Goal: Check status: Check status

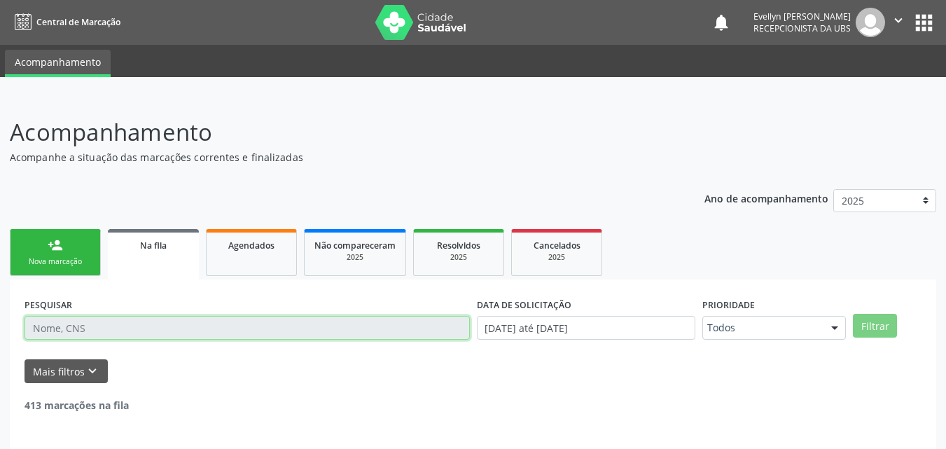
click at [132, 324] on input "text" at bounding box center [247, 328] width 445 height 24
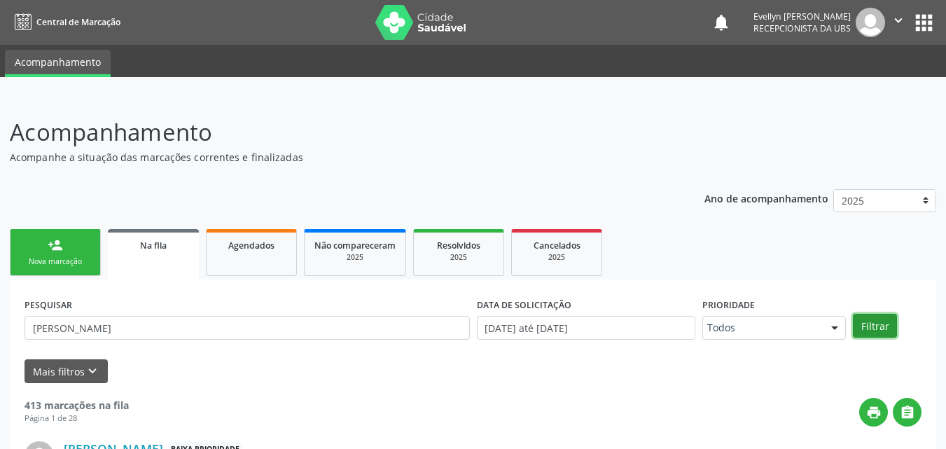
click at [879, 316] on button "Filtrar" at bounding box center [875, 326] width 44 height 24
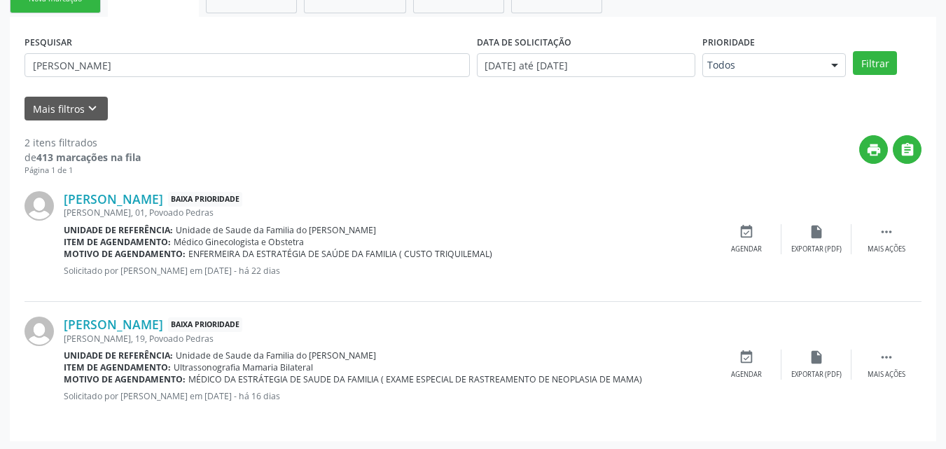
scroll to position [265, 0]
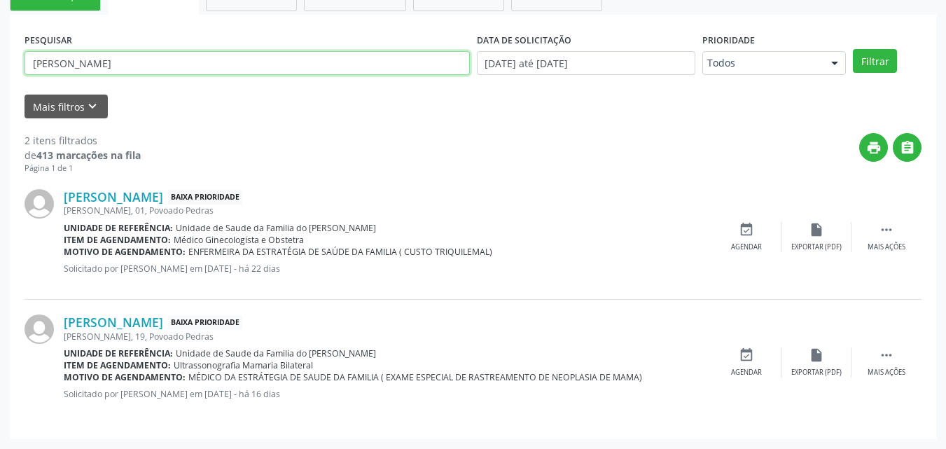
click at [132, 63] on input "[PERSON_NAME]" at bounding box center [247, 63] width 445 height 24
type input "[PERSON_NAME]"
click at [853, 49] on button "Filtrar" at bounding box center [875, 61] width 44 height 24
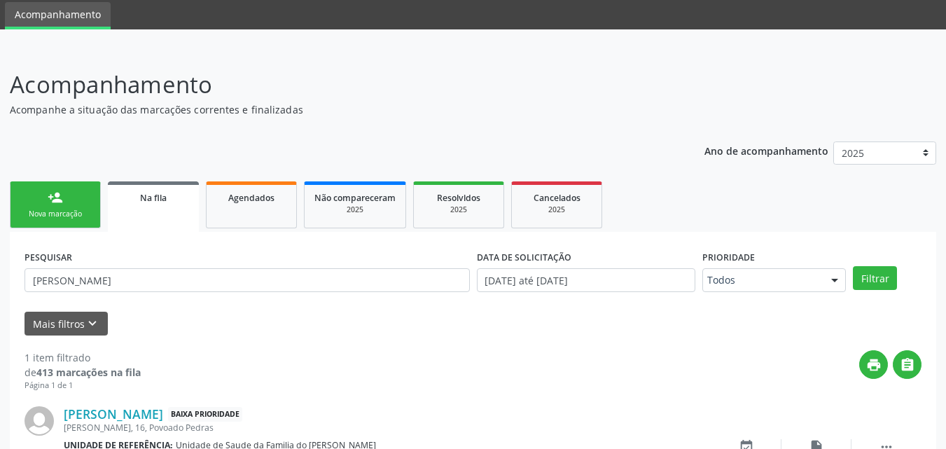
scroll to position [139, 0]
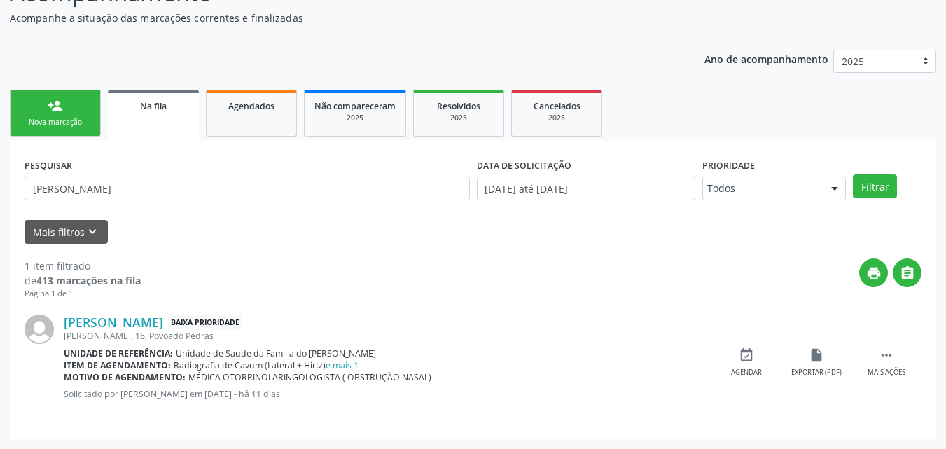
click at [600, 309] on div "[PERSON_NAME] Baixa Prioridade [PERSON_NAME], 16, Povoado Pedras Unidade de ref…" at bounding box center [473, 362] width 897 height 125
click at [522, 357] on div "Unidade de referência: Unidade de Saude da Familia do [PERSON_NAME]" at bounding box center [388, 353] width 648 height 12
click at [349, 367] on link "e mais 1" at bounding box center [342, 365] width 33 height 12
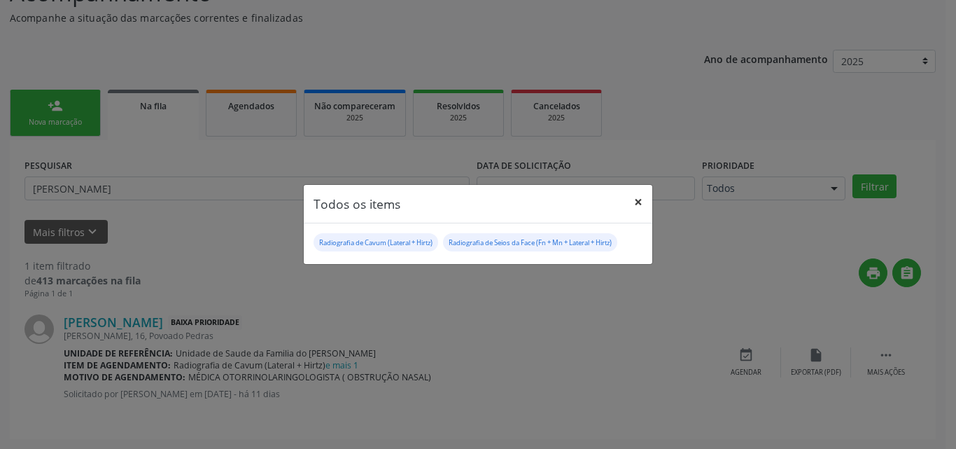
click at [637, 200] on button "×" at bounding box center [639, 202] width 28 height 34
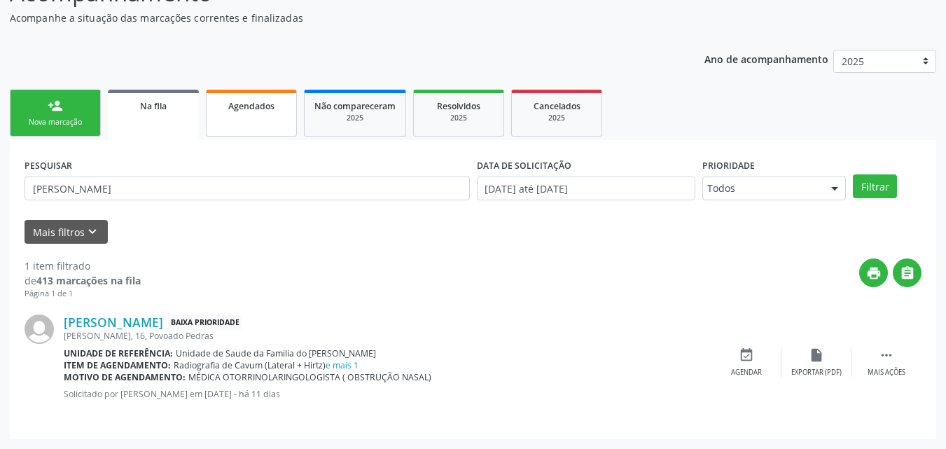
click at [248, 114] on link "Agendados" at bounding box center [251, 113] width 91 height 47
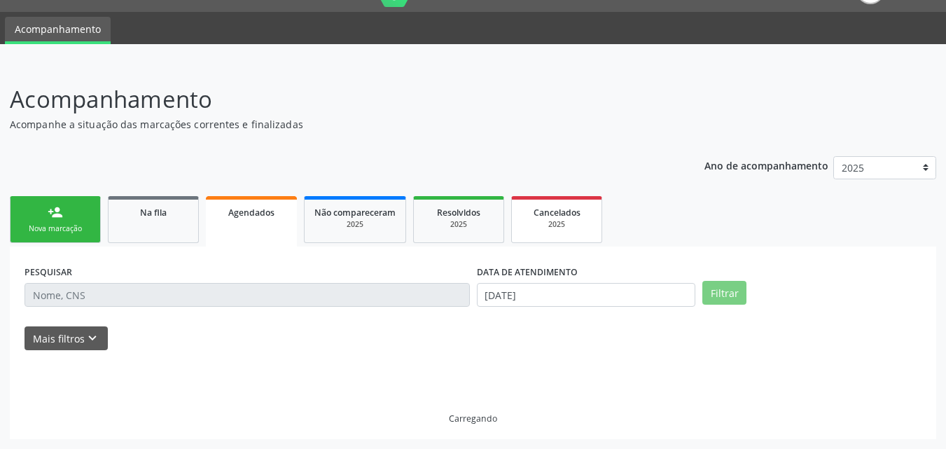
scroll to position [3, 0]
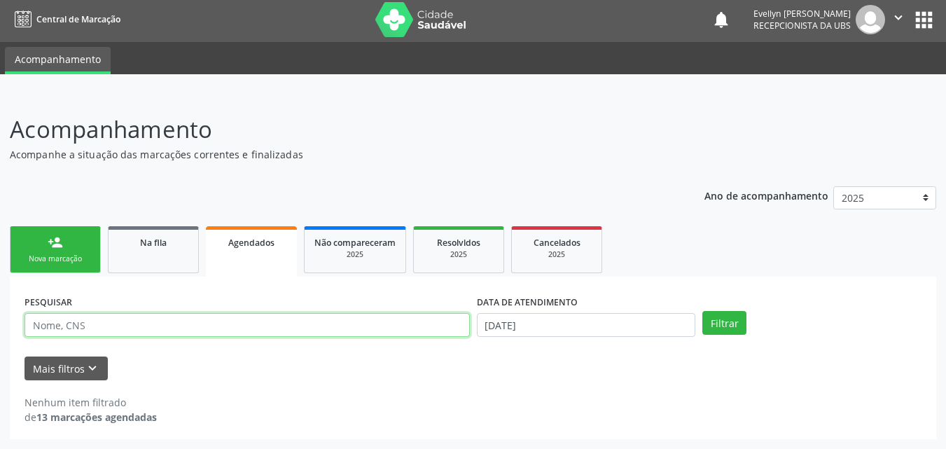
click at [421, 323] on input "text" at bounding box center [247, 325] width 445 height 24
type input "[PERSON_NAME]"
click at [702, 311] on button "Filtrar" at bounding box center [724, 323] width 44 height 24
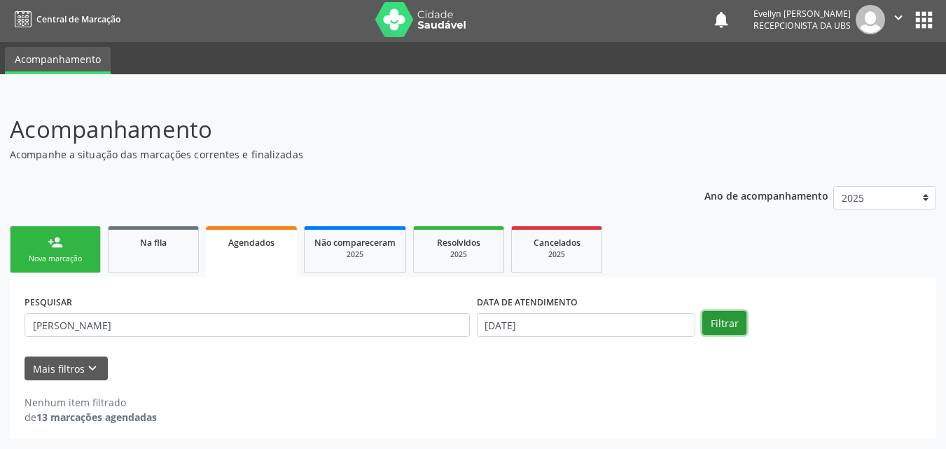
click at [733, 328] on button "Filtrar" at bounding box center [724, 323] width 44 height 24
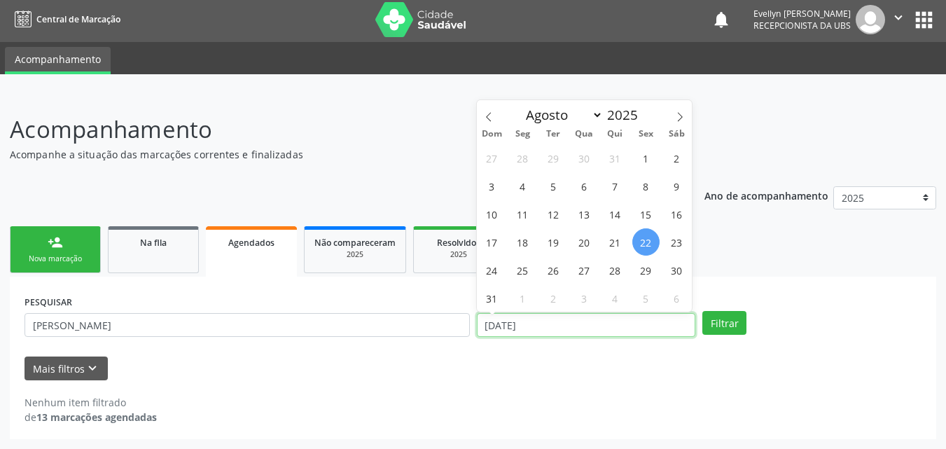
click at [533, 321] on input "[DATE]" at bounding box center [586, 325] width 219 height 24
click at [492, 117] on icon at bounding box center [489, 117] width 10 height 10
select select "6"
click at [553, 156] on span "1" at bounding box center [553, 157] width 27 height 27
type input "[DATE]"
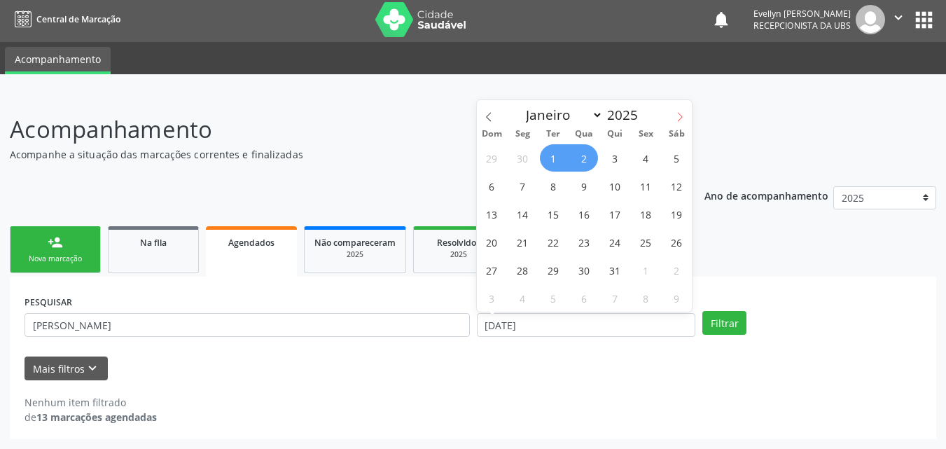
click at [679, 115] on icon at bounding box center [680, 117] width 10 height 10
select select "7"
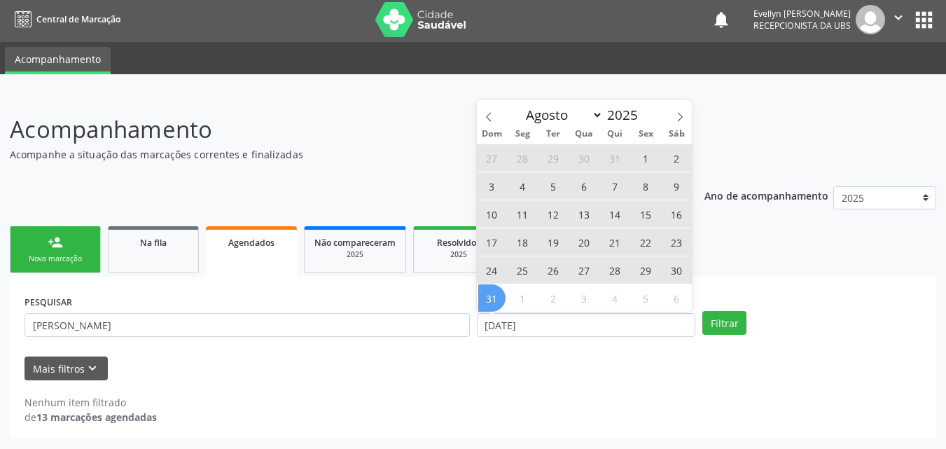
click at [496, 298] on span "31" at bounding box center [491, 297] width 27 height 27
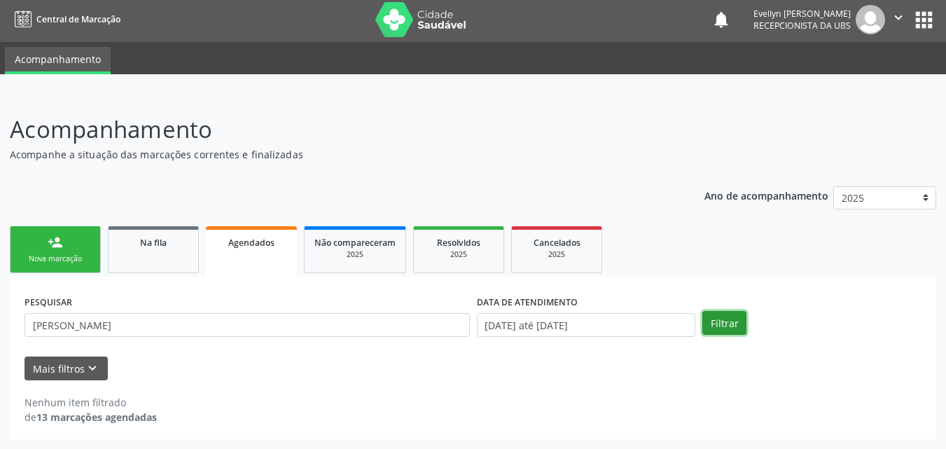
click at [719, 321] on button "Filtrar" at bounding box center [724, 323] width 44 height 24
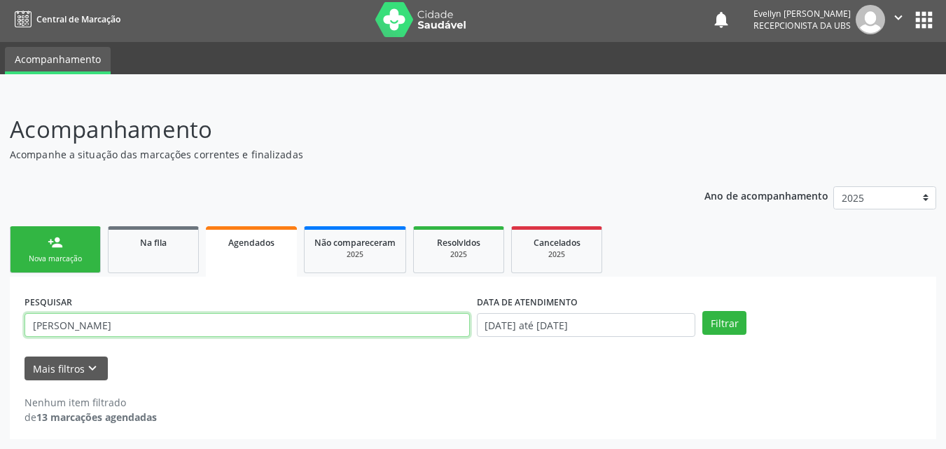
click at [246, 331] on input "[PERSON_NAME]" at bounding box center [247, 325] width 445 height 24
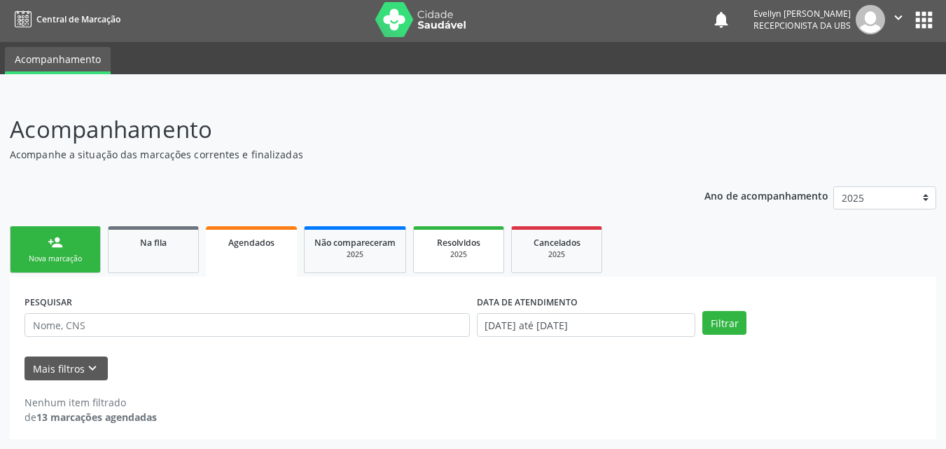
click at [451, 245] on span "Resolvidos" at bounding box center [458, 243] width 43 height 12
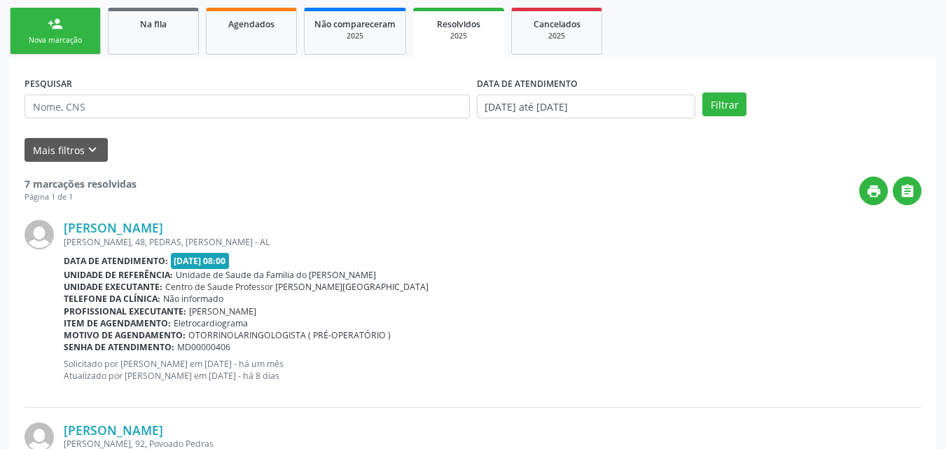
scroll to position [197, 0]
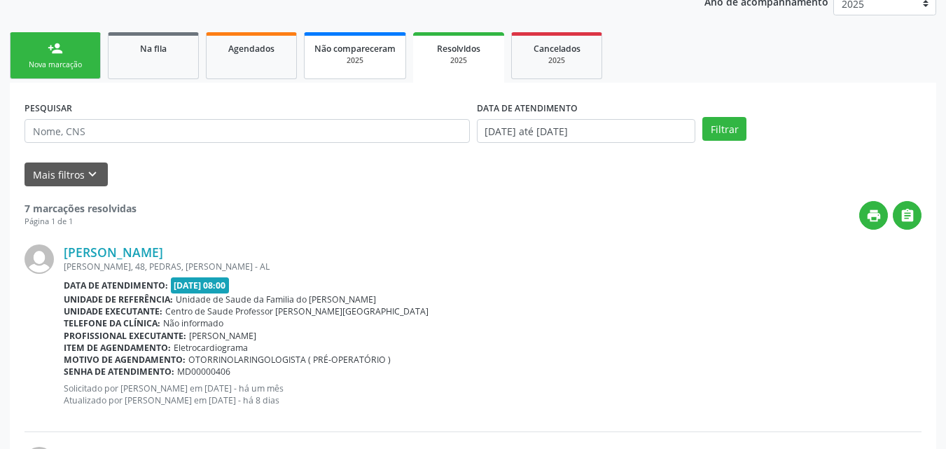
click at [384, 55] on div "Não compareceram" at bounding box center [354, 48] width 81 height 15
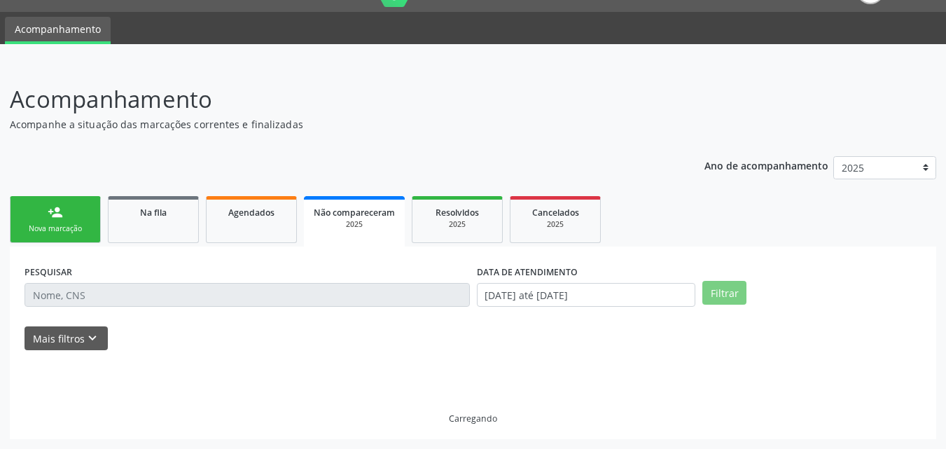
scroll to position [33, 0]
click at [372, 96] on p "Acompanhamento" at bounding box center [334, 99] width 648 height 35
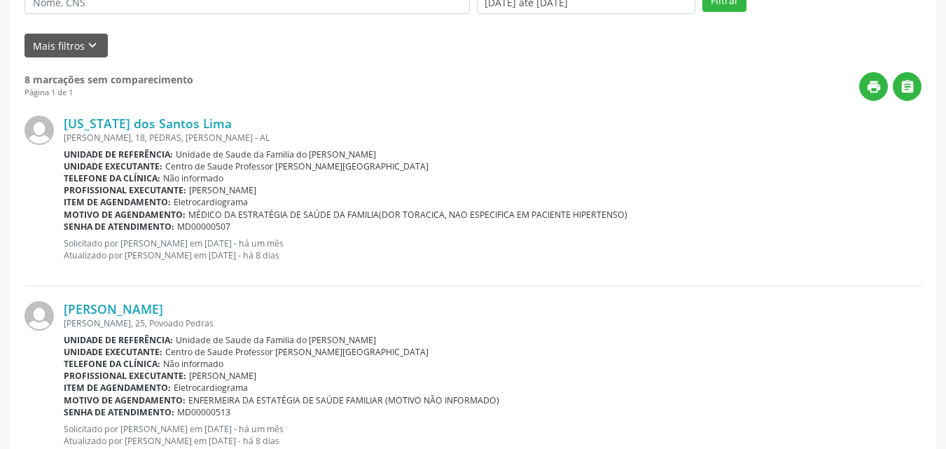
scroll to position [32, 0]
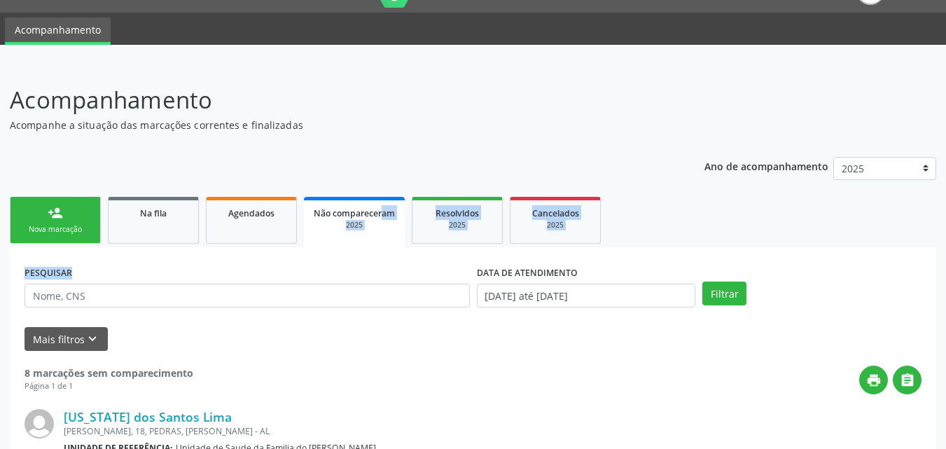
drag, startPoint x: 382, startPoint y: 140, endPoint x: 306, endPoint y: 295, distance: 172.8
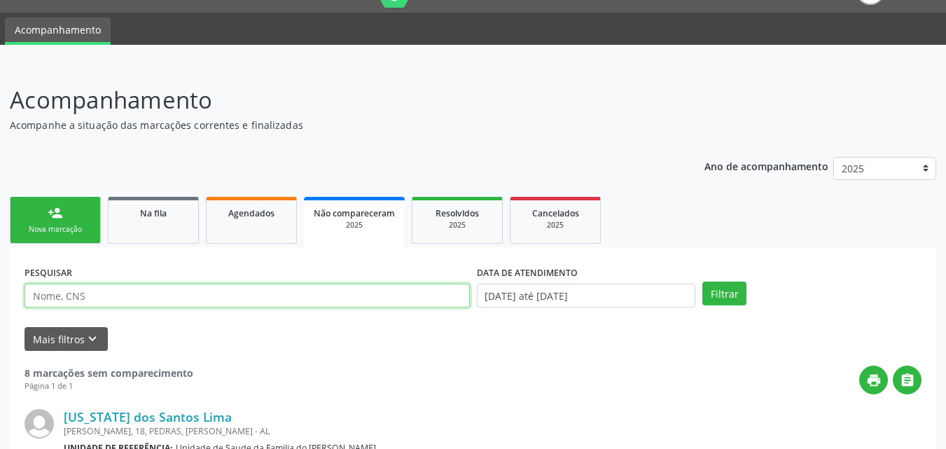
click at [306, 295] on input "text" at bounding box center [247, 296] width 445 height 24
type input "O"
click at [702, 281] on button "Filtrar" at bounding box center [724, 293] width 44 height 24
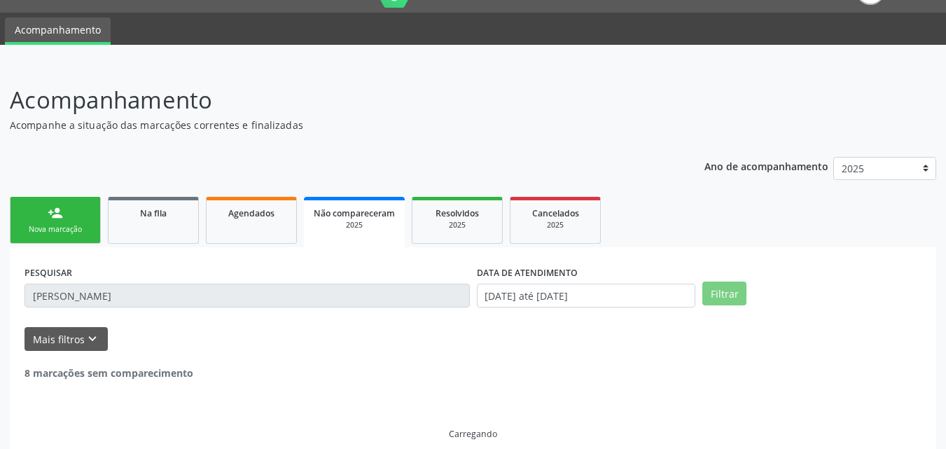
scroll to position [3, 0]
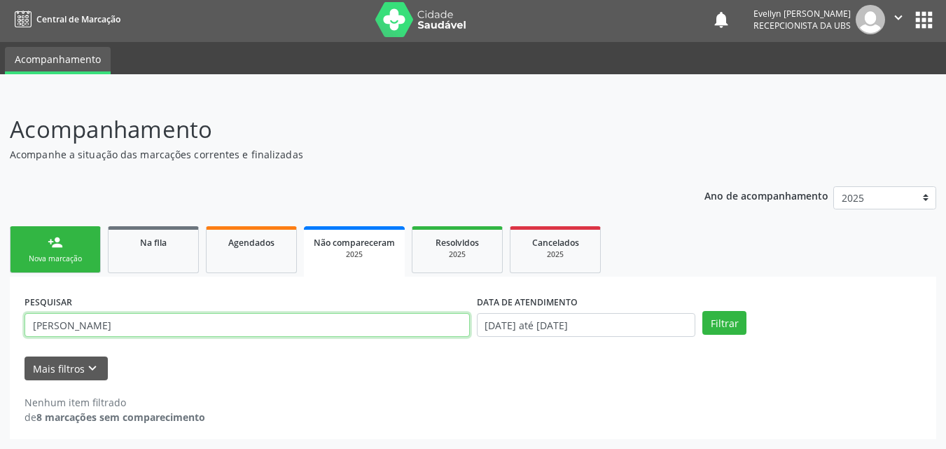
click at [201, 330] on input "[PERSON_NAME]" at bounding box center [247, 325] width 445 height 24
type input "JONATHAS"
click at [702, 311] on button "Filtrar" at bounding box center [724, 323] width 44 height 24
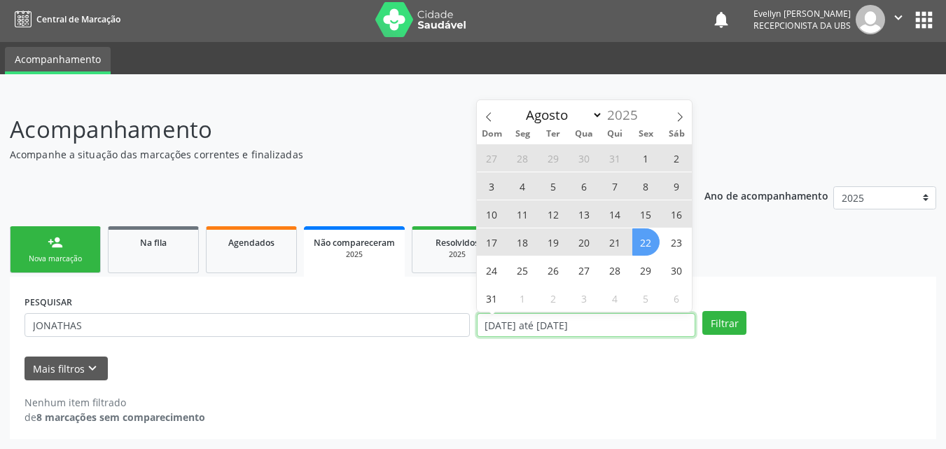
click at [604, 321] on input "[DATE] até [DATE]" at bounding box center [586, 325] width 219 height 24
click at [484, 112] on icon at bounding box center [489, 117] width 10 height 10
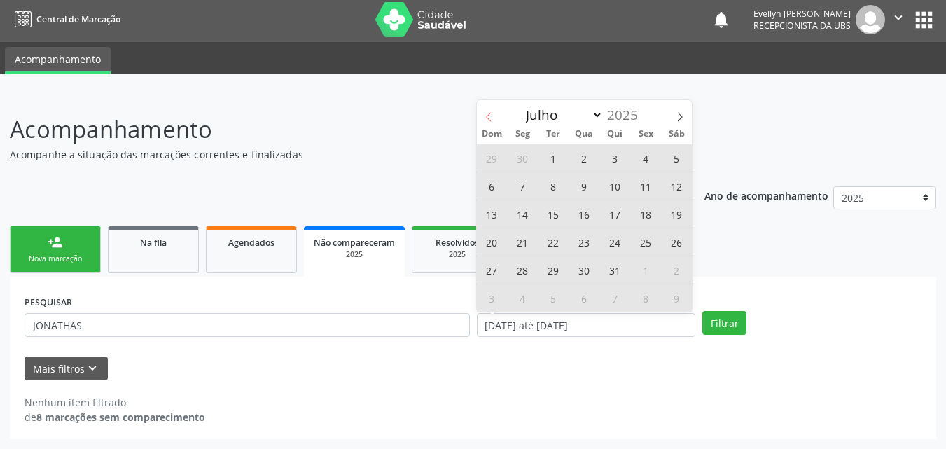
click at [484, 112] on icon at bounding box center [489, 117] width 10 height 10
select select "5"
click at [490, 159] on span "1" at bounding box center [491, 157] width 27 height 27
type input "[DATE]"
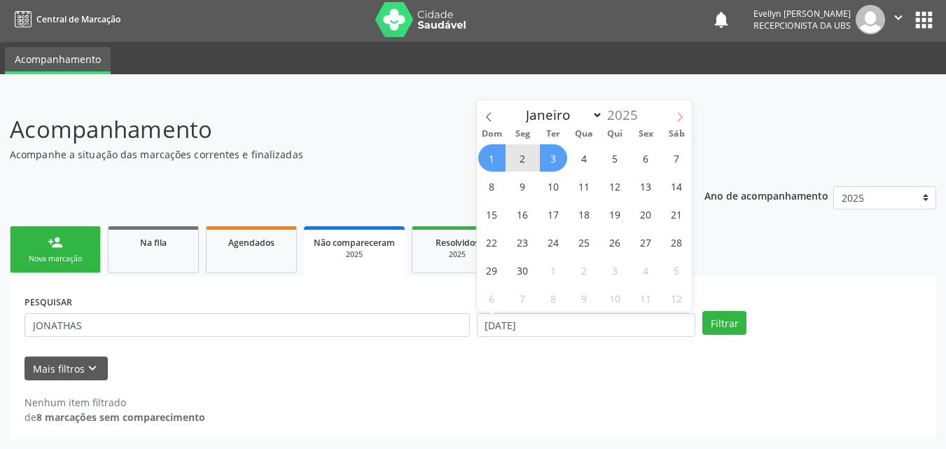
click at [683, 116] on icon at bounding box center [680, 117] width 10 height 10
select select "7"
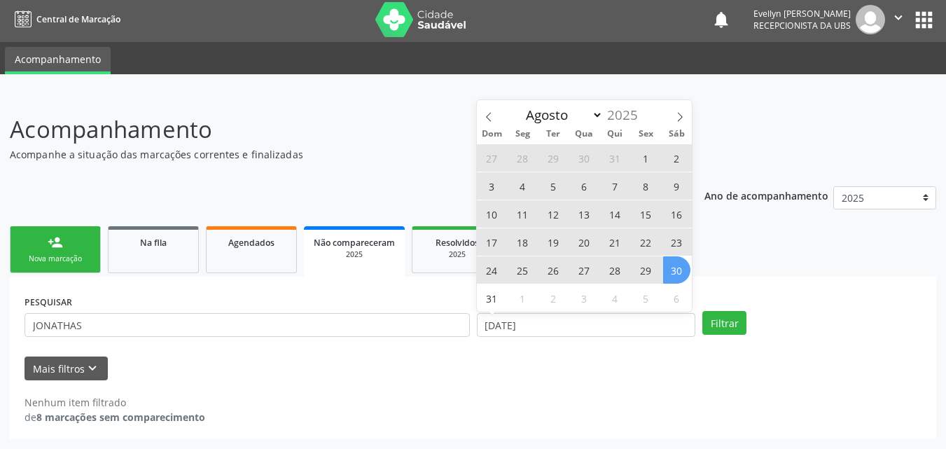
click at [668, 267] on span "30" at bounding box center [676, 269] width 27 height 27
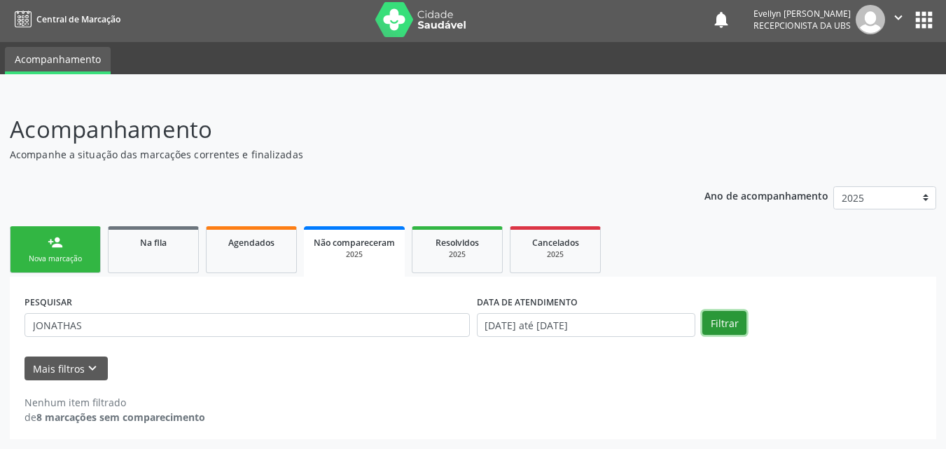
click at [708, 316] on button "Filtrar" at bounding box center [724, 323] width 44 height 24
click at [151, 263] on link "Na fila" at bounding box center [153, 249] width 91 height 47
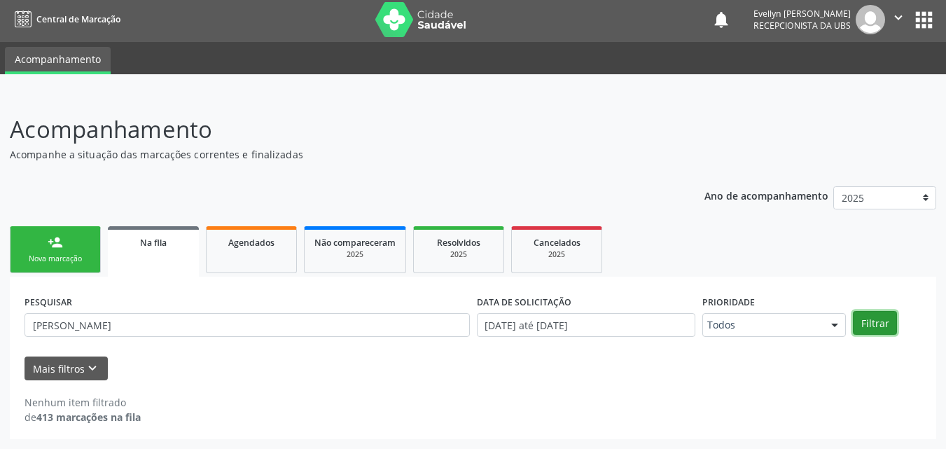
click at [882, 321] on button "Filtrar" at bounding box center [875, 323] width 44 height 24
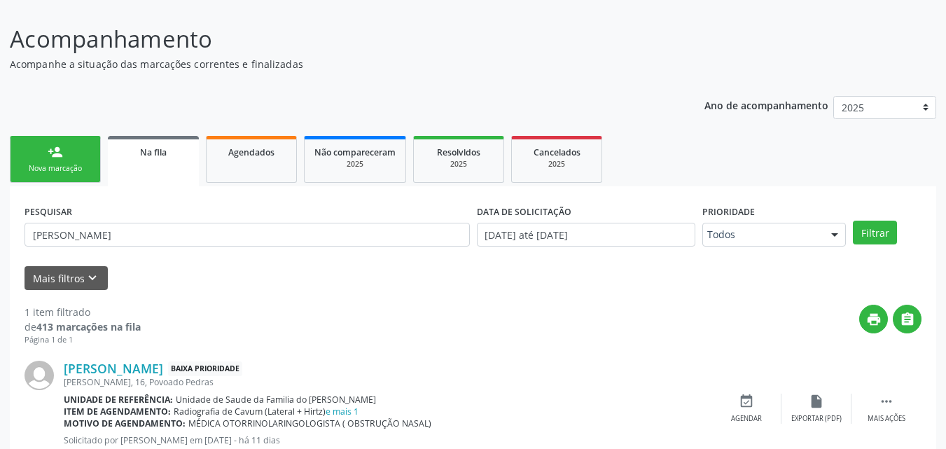
scroll to position [139, 0]
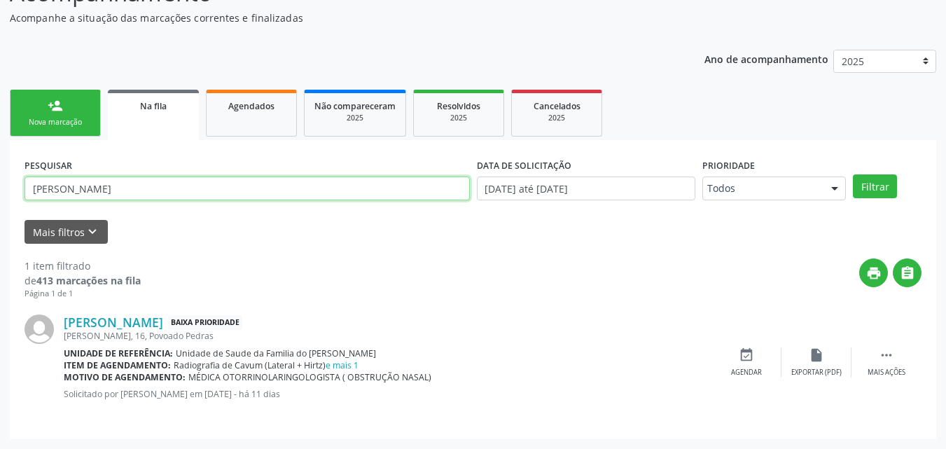
drag, startPoint x: 134, startPoint y: 183, endPoint x: 10, endPoint y: 201, distance: 125.8
click at [10, 201] on div "PESQUISAR [PERSON_NAME] DATA DE SOLICITAÇÃO [DATE] até [DATE] Prioridade Todos …" at bounding box center [473, 289] width 926 height 299
click at [258, 131] on link "Agendados" at bounding box center [251, 113] width 91 height 47
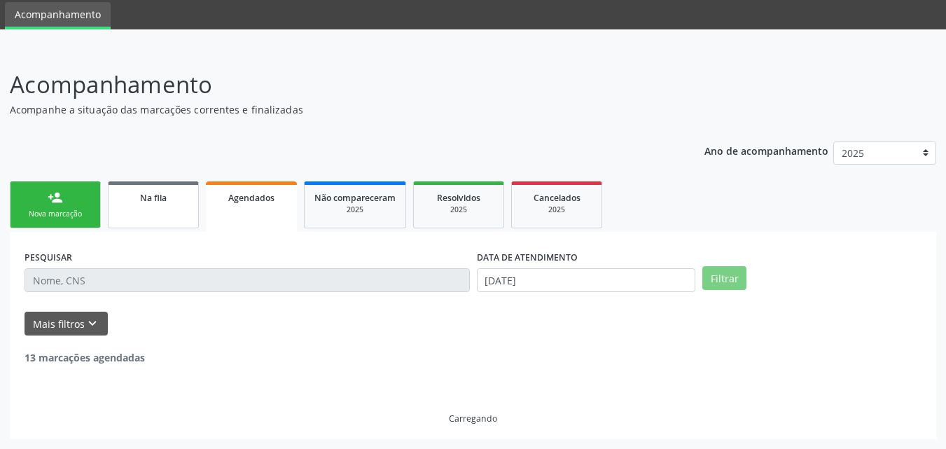
click at [172, 211] on link "Na fila" at bounding box center [153, 204] width 91 height 47
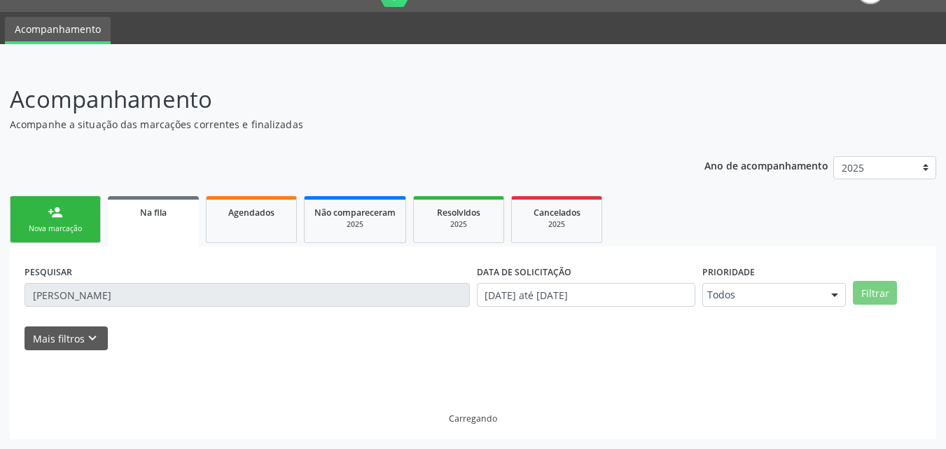
scroll to position [48, 0]
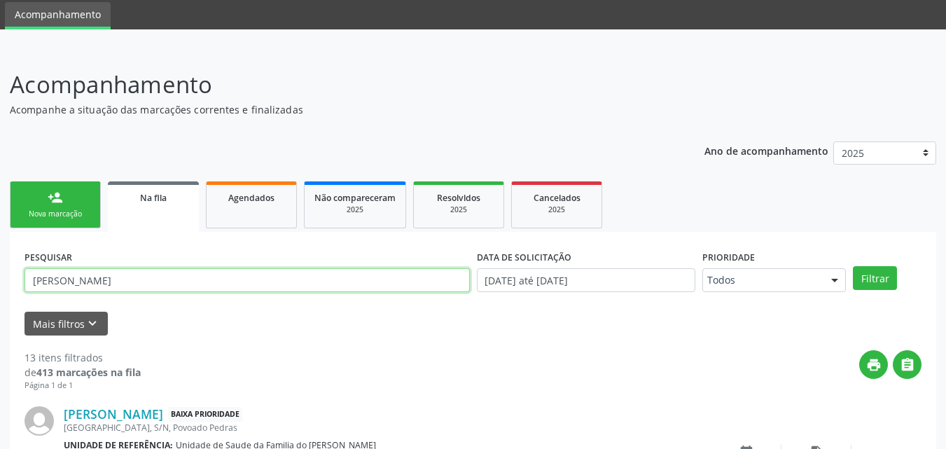
click at [174, 286] on input "[PERSON_NAME]" at bounding box center [247, 280] width 445 height 24
type input "M"
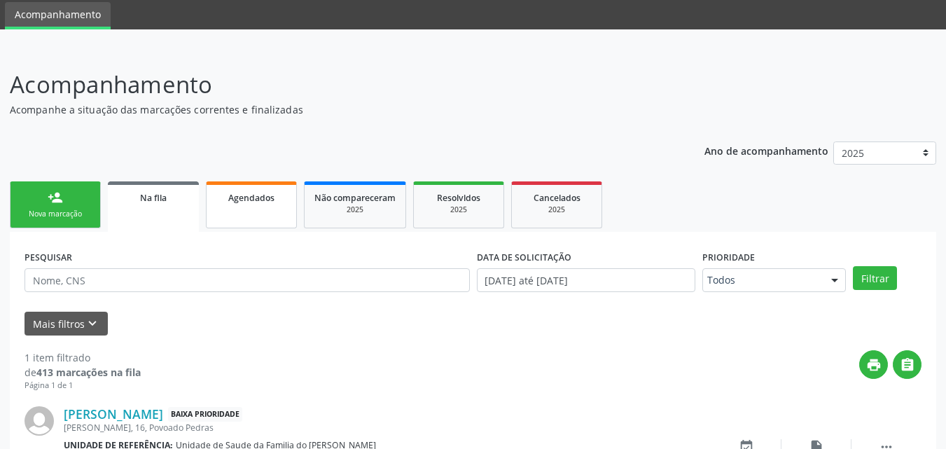
click at [276, 192] on div "Agendados" at bounding box center [251, 197] width 70 height 15
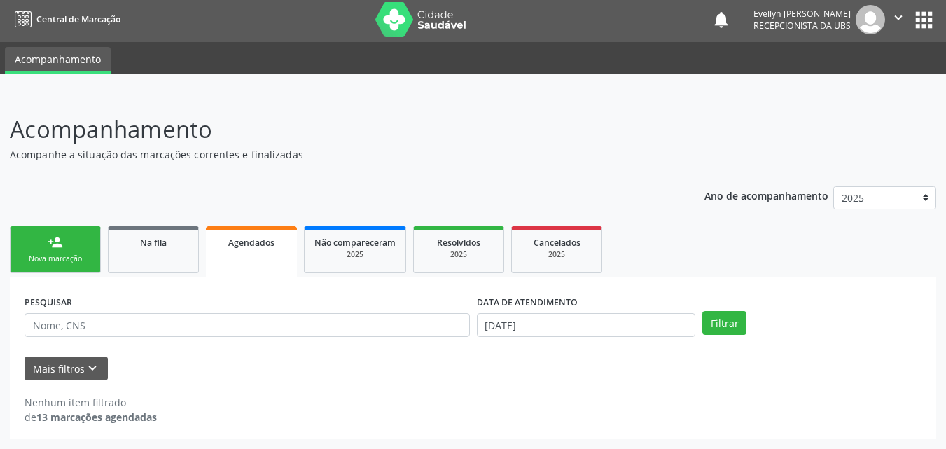
click at [274, 199] on div "Ano de acompanhamento 2025 person_add Nova marcação Na fila Agendados Não compa…" at bounding box center [473, 307] width 926 height 263
